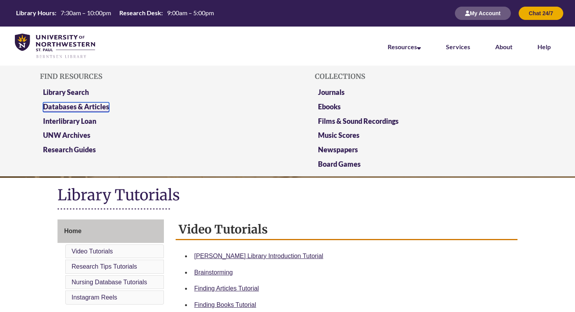
click at [97, 106] on link "Databases & Articles" at bounding box center [76, 107] width 66 height 10
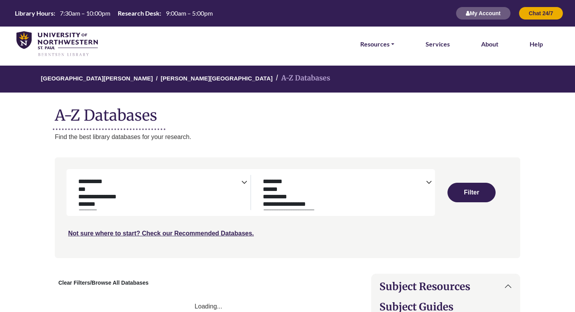
select select "Database Subject Filter"
select select "Database Types Filter"
select select "Database Subject Filter"
select select "Database Types Filter"
select select "Database Subject Filter"
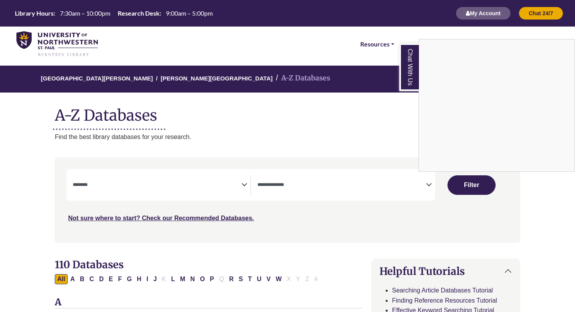
click at [423, 184] on div "Chat With Us" at bounding box center [287, 156] width 575 height 312
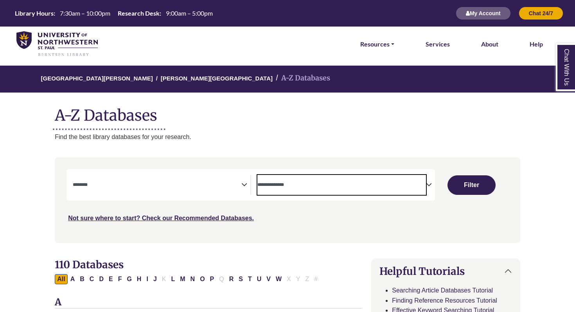
click at [425, 186] on textarea "Search" at bounding box center [341, 186] width 168 height 6
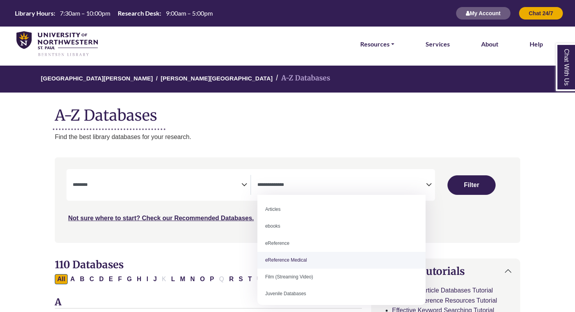
scroll to position [23, 0]
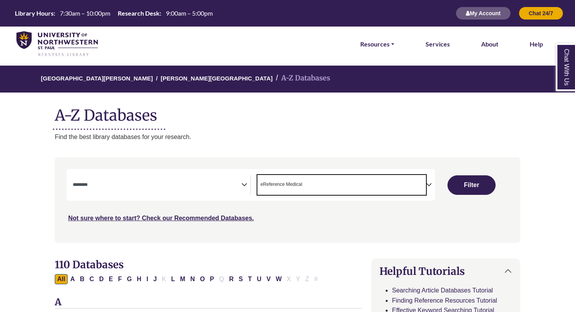
click at [428, 183] on icon "Search filters" at bounding box center [429, 184] width 6 height 12
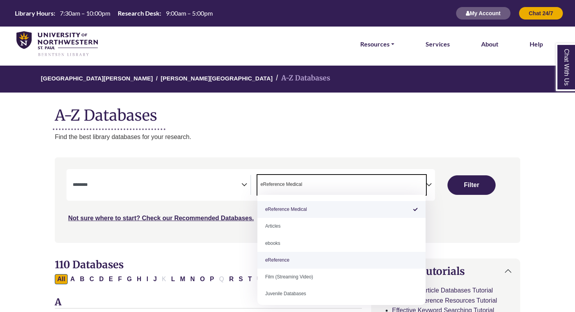
select select "*****"
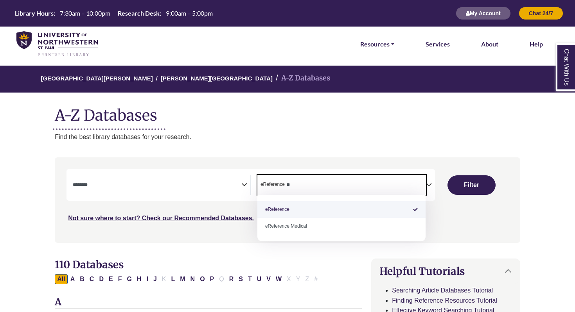
type textarea "*"
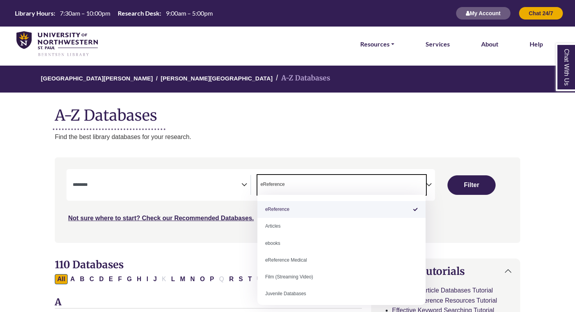
click at [215, 179] on span "Search filters" at bounding box center [157, 185] width 168 height 20
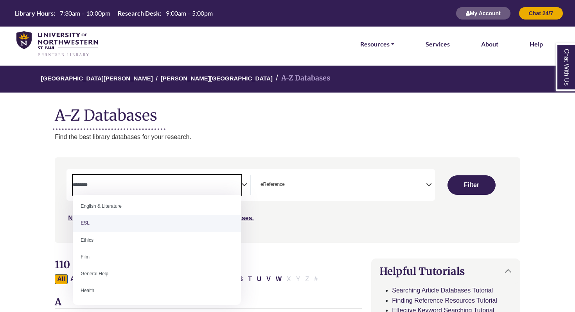
scroll to position [314, 0]
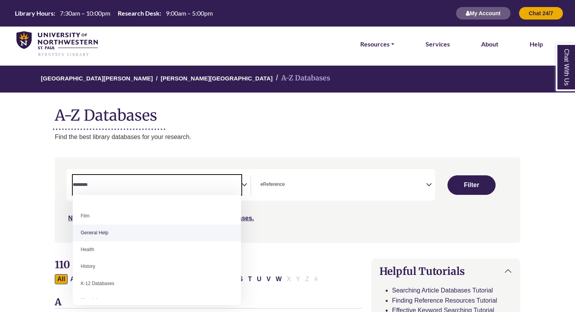
select select "*****"
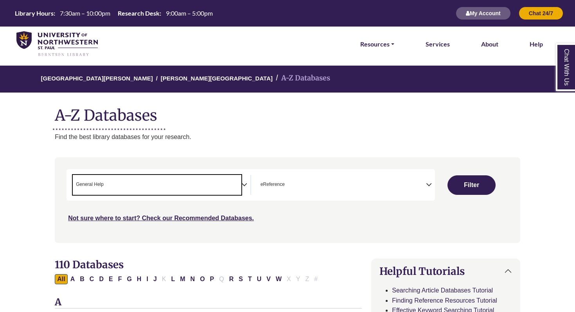
scroll to position [152, 0]
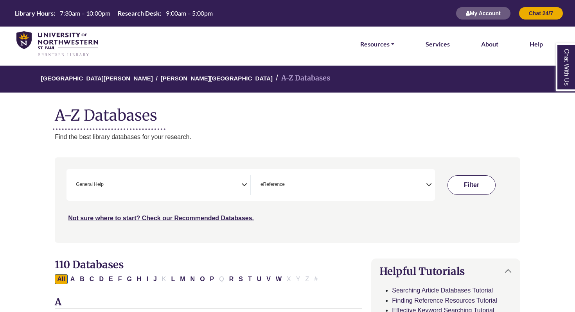
click at [471, 192] on button "Filter" at bounding box center [471, 185] width 48 height 20
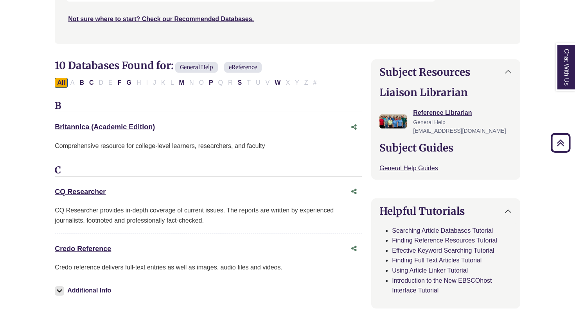
scroll to position [202, 0]
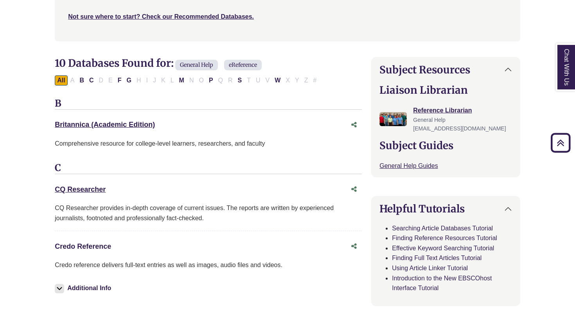
click at [99, 247] on link "Credo Reference This link opens in a new window" at bounding box center [83, 247] width 56 height 8
